Goal: Transaction & Acquisition: Download file/media

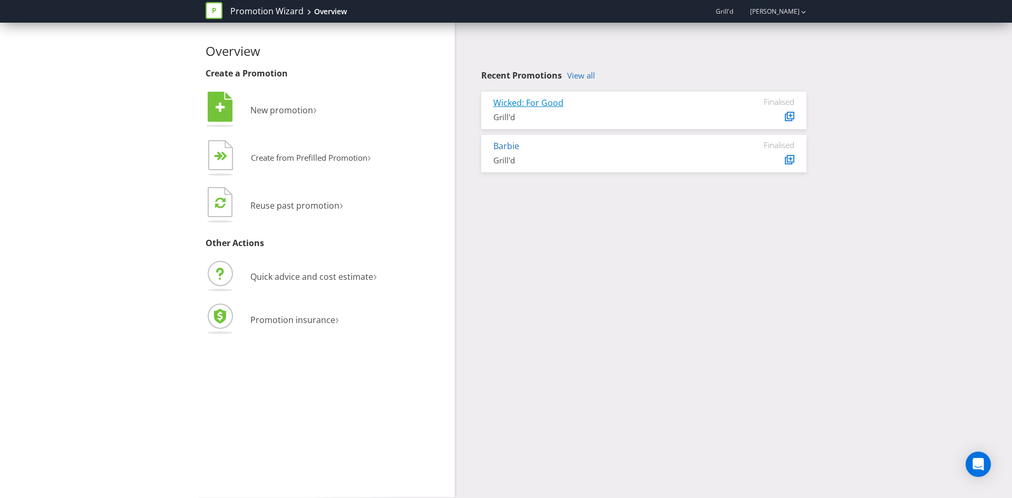
click at [518, 100] on link "Wicked: For Good" at bounding box center [529, 103] width 70 height 12
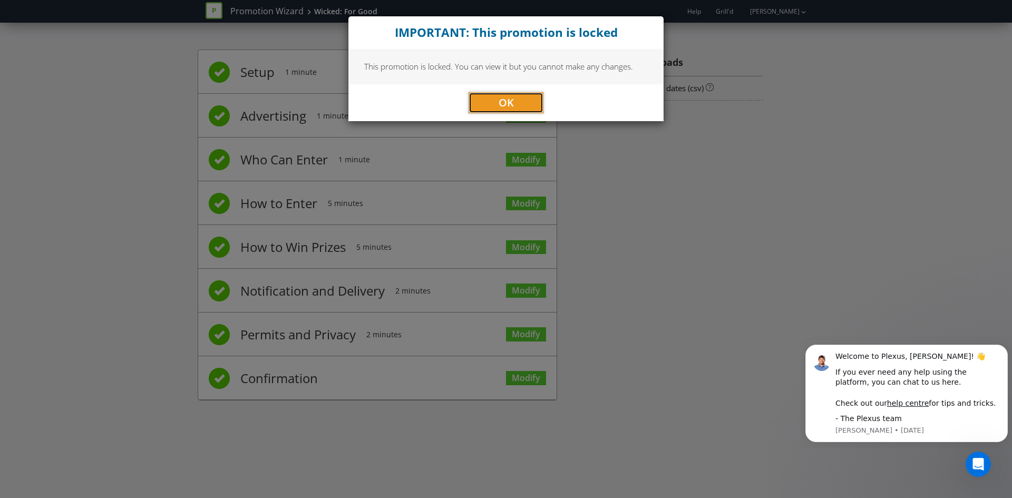
click at [520, 104] on button "OK" at bounding box center [506, 102] width 75 height 21
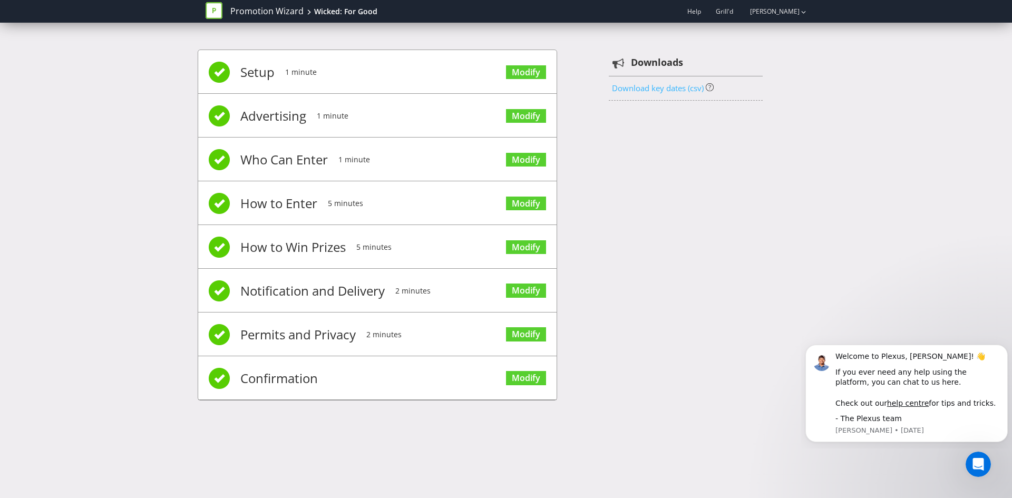
click at [665, 92] on link "Download key dates (csv)" at bounding box center [658, 88] width 92 height 11
